Goal: Find specific page/section: Find specific page/section

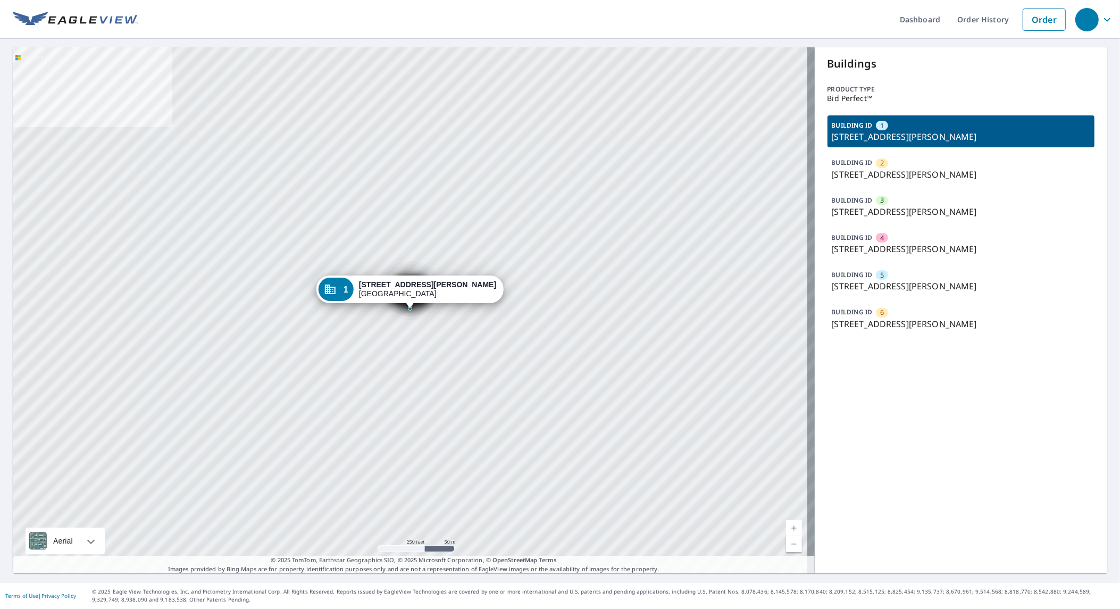
click at [393, 342] on div "2 [STREET_ADDRESS][PERSON_NAME] 3 [STREET_ADDRESS][PERSON_NAME] 4 [STREET_ADDRE…" at bounding box center [414, 310] width 802 height 526
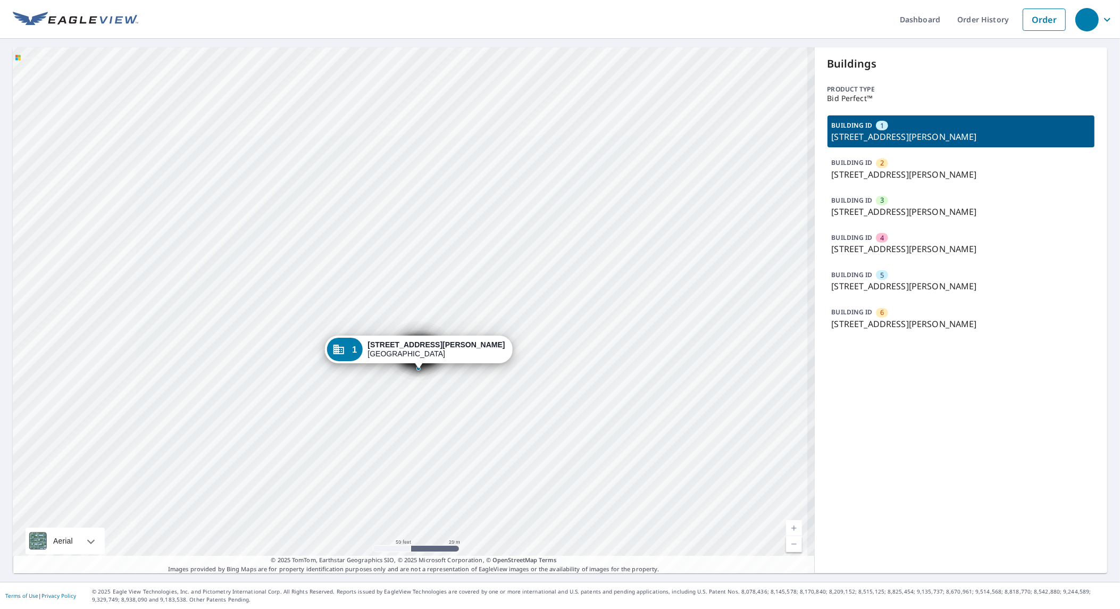
drag, startPoint x: 421, startPoint y: 355, endPoint x: 420, endPoint y: 418, distance: 62.8
click at [420, 420] on div "2 [STREET_ADDRESS][PERSON_NAME] 3 [STREET_ADDRESS][PERSON_NAME] 4 [STREET_ADDRE…" at bounding box center [414, 310] width 802 height 526
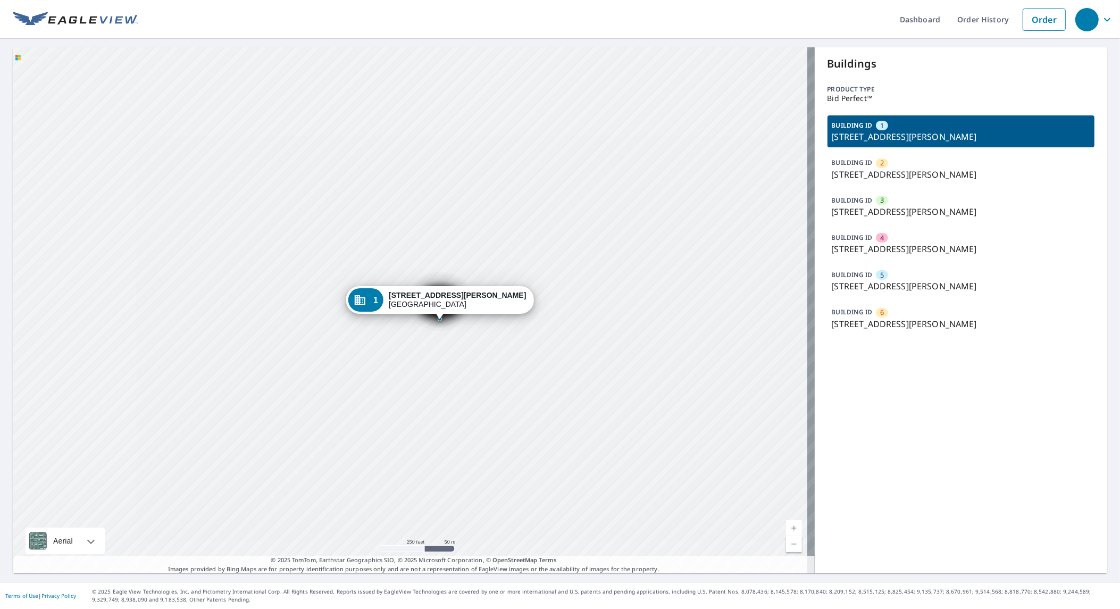
click at [420, 384] on div "2 [STREET_ADDRESS][PERSON_NAME] 3 [STREET_ADDRESS][PERSON_NAME] 4 [STREET_ADDRE…" at bounding box center [414, 310] width 802 height 526
click at [384, 314] on div "1" at bounding box center [365, 309] width 35 height 23
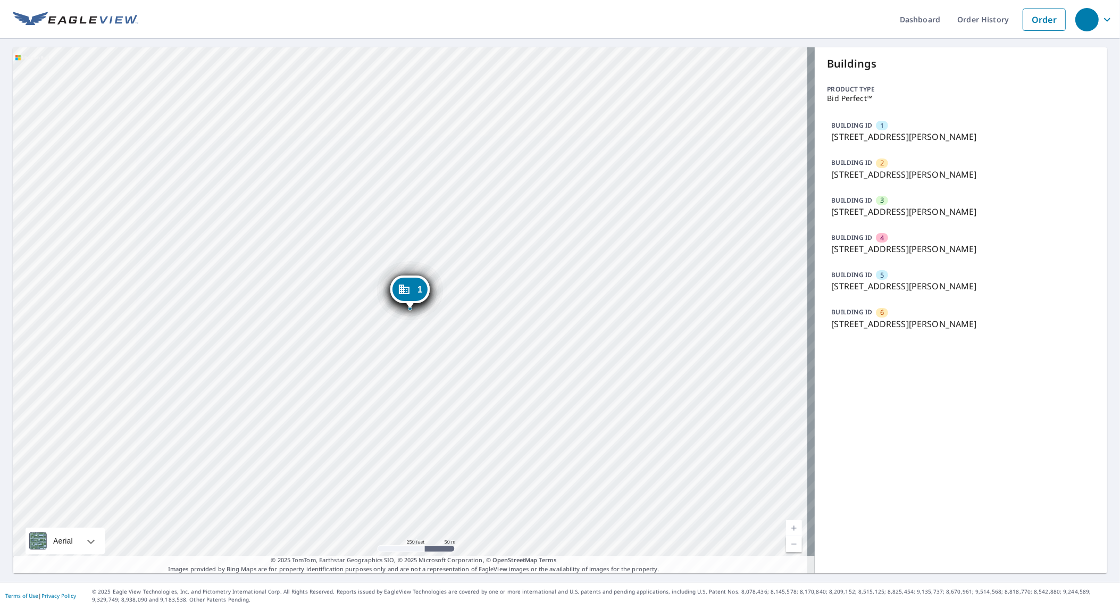
click at [862, 238] on p "BUILDING ID" at bounding box center [852, 237] width 41 height 9
